Goal: Task Accomplishment & Management: Use online tool/utility

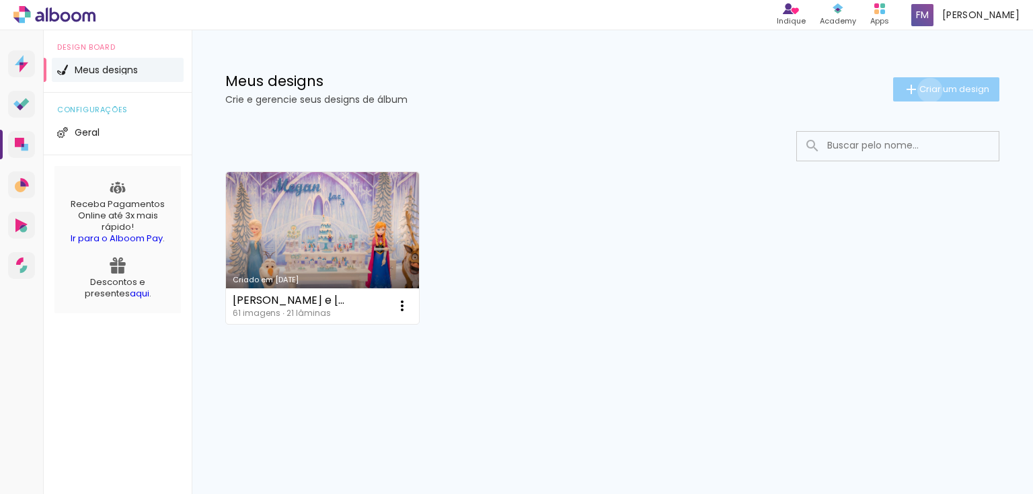
click at [928, 90] on span "Criar um design" at bounding box center [955, 89] width 70 height 9
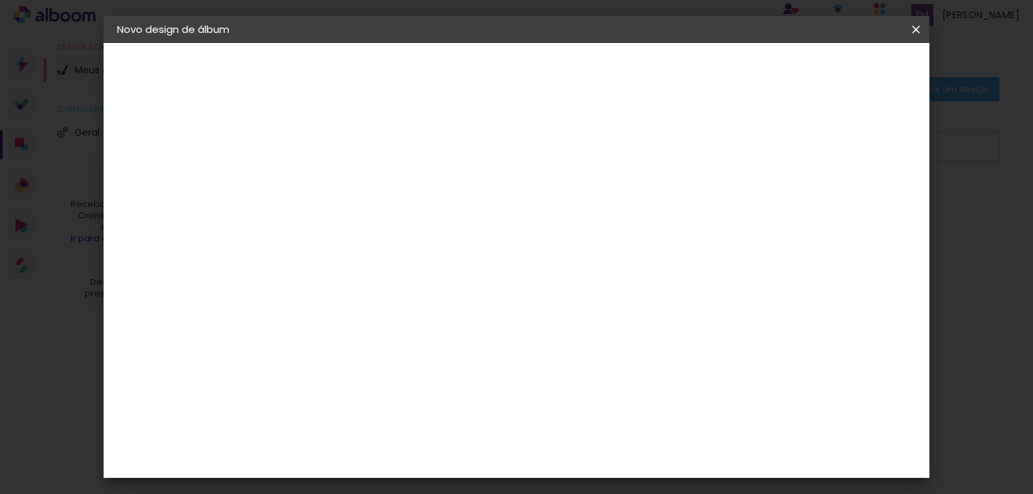
click at [337, 177] on input at bounding box center [337, 180] width 0 height 21
type input "Bodas de Ouro Terezinha e"
type paper-input "Bodas de Ouro Terezinha e"
type input "Bodas de Ouro Terezinha e a"
type paper-input "Bodas de Ouro Terezinha e a"
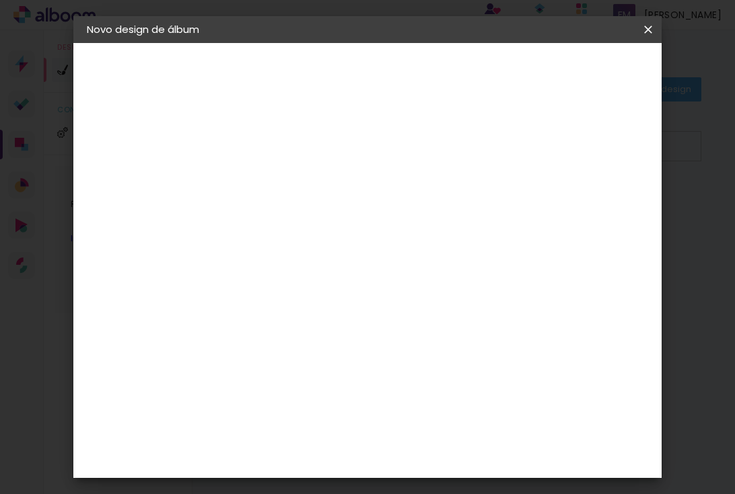
click at [307, 177] on input "Bodas de Ouro Terezinha e a" at bounding box center [307, 180] width 0 height 21
type input "Bodas de Ouro Terezinha e [PERSON_NAME]"
type paper-input "Bodas de Ouro Terezinha e [PERSON_NAME]"
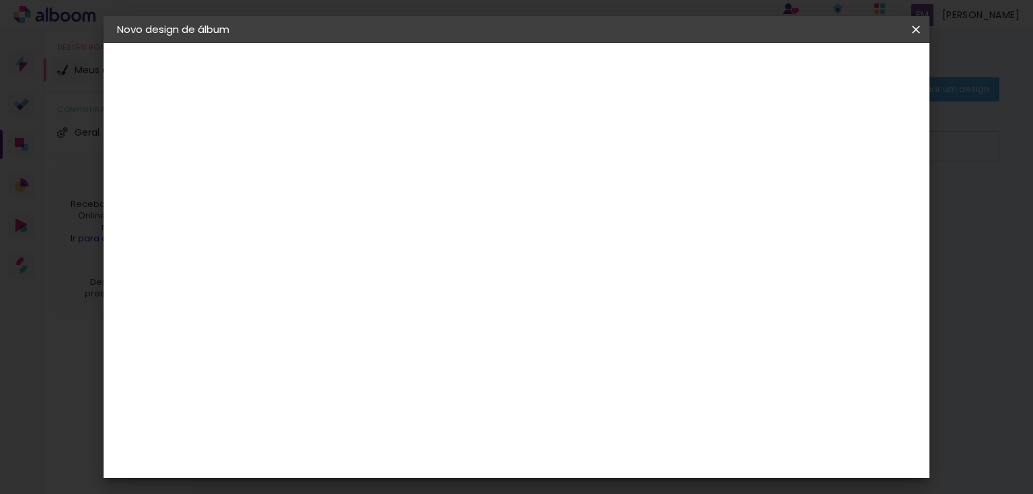
click at [0, 0] on slot "Avançar" at bounding box center [0, 0] width 0 height 0
click at [589, 202] on paper-item "Tamanho Livre" at bounding box center [523, 205] width 129 height 30
click at [360, 205] on div "Ágata" at bounding box center [344, 210] width 32 height 11
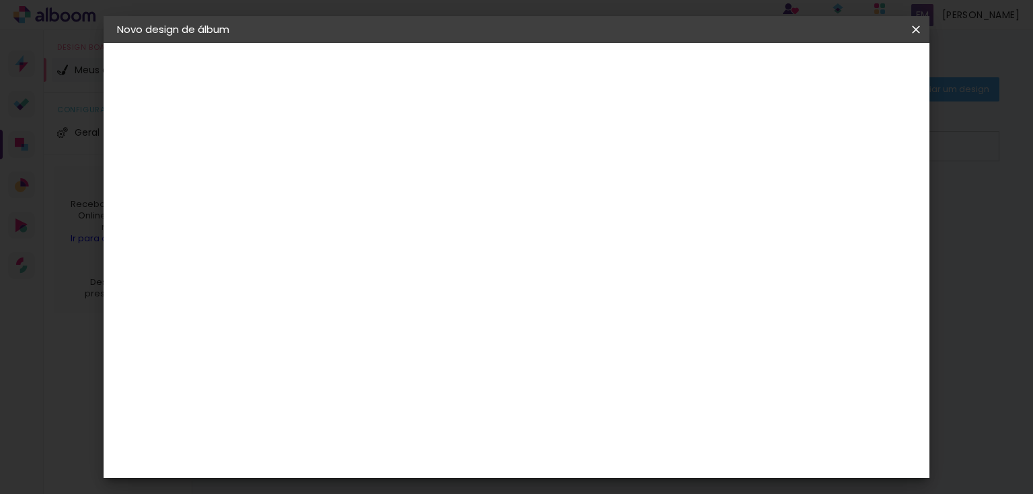
click at [430, 247] on paper-item "Canaan Álbuns" at bounding box center [371, 264] width 145 height 35
click at [0, 0] on slot "Avançar" at bounding box center [0, 0] width 0 height 0
click at [428, 248] on span "25 × 30" at bounding box center [396, 262] width 63 height 28
click at [0, 0] on slot "Avançar" at bounding box center [0, 0] width 0 height 0
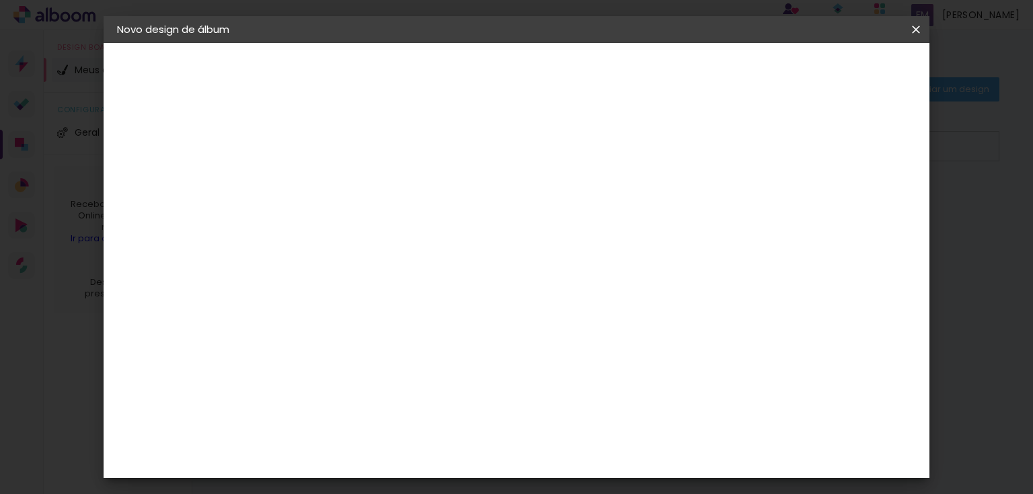
click at [834, 73] on span "Iniciar design" at bounding box center [803, 71] width 61 height 9
